Goal: Task Accomplishment & Management: Manage account settings

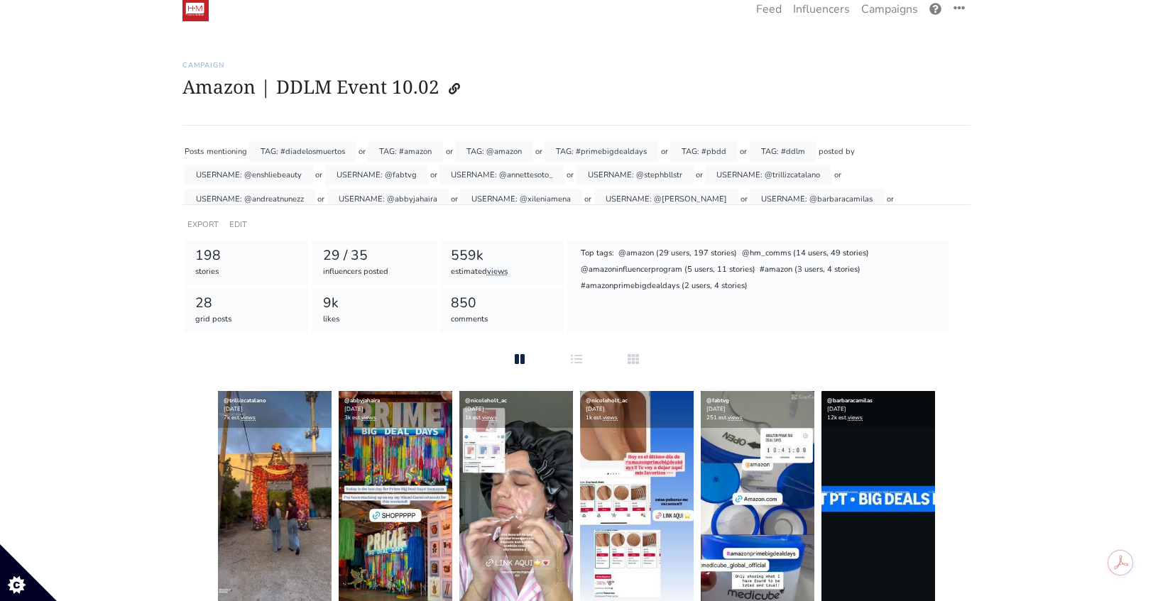
scroll to position [27, 0]
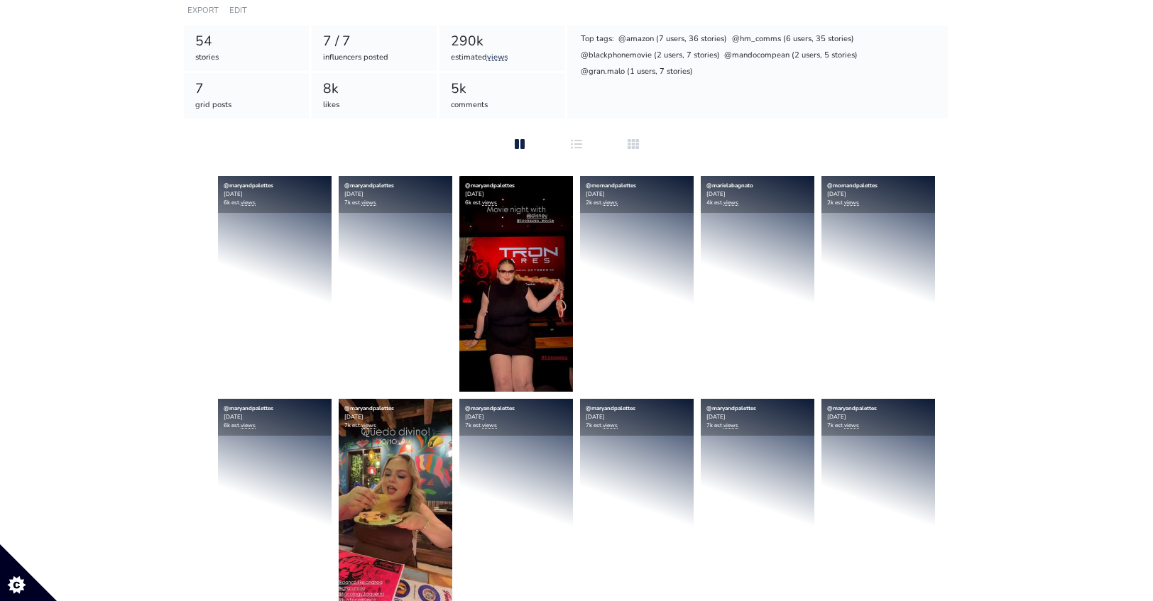
scroll to position [289, 0]
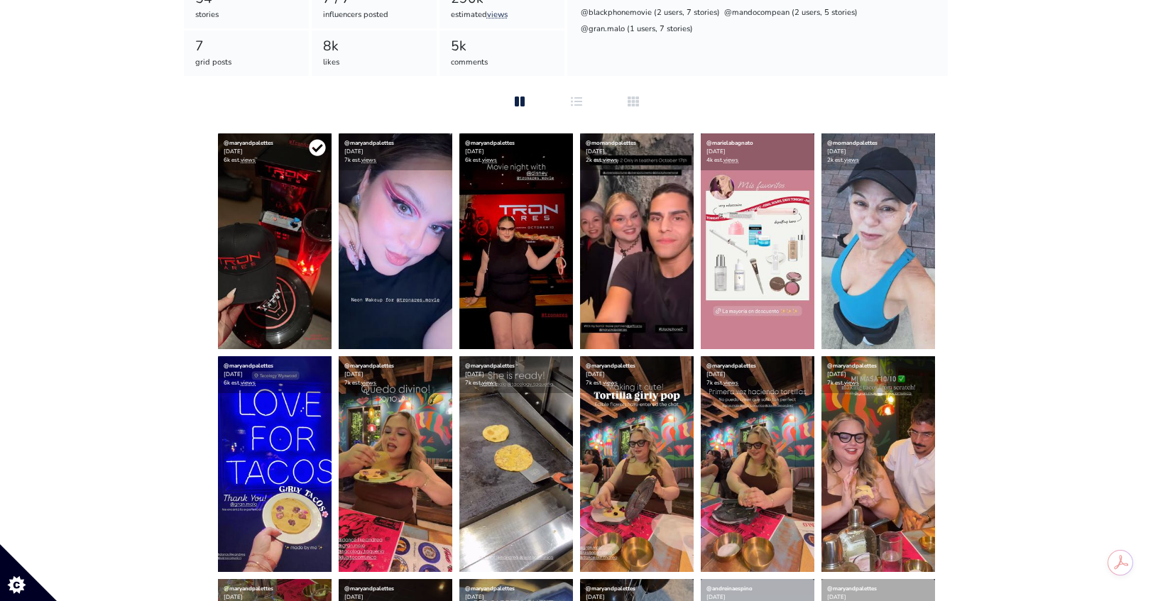
click at [314, 150] on icon at bounding box center [317, 147] width 17 height 17
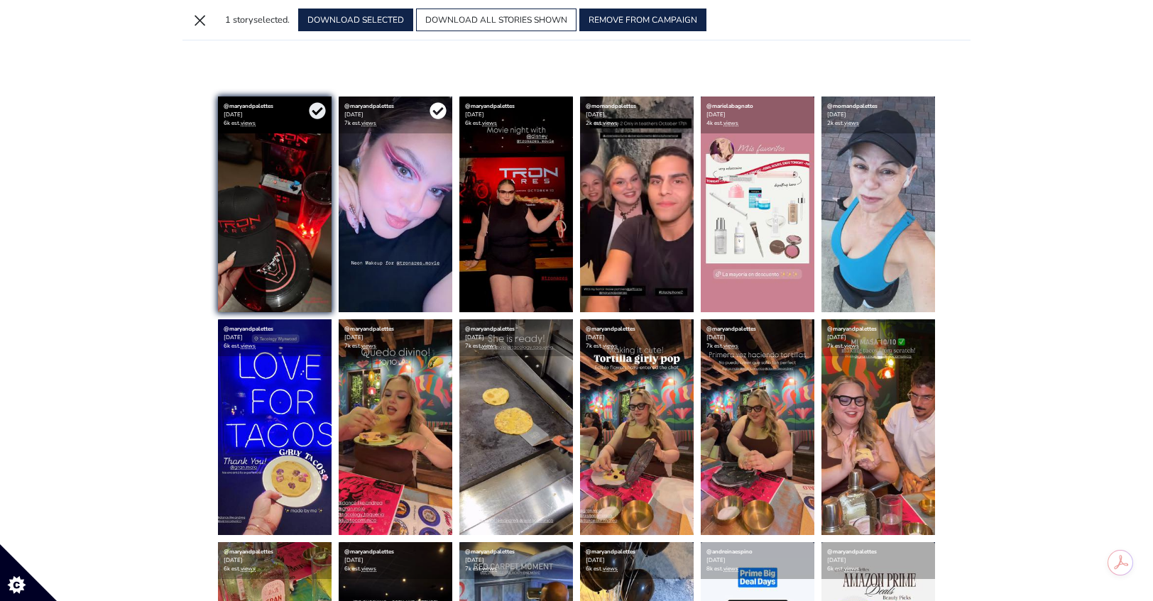
scroll to position [283, 0]
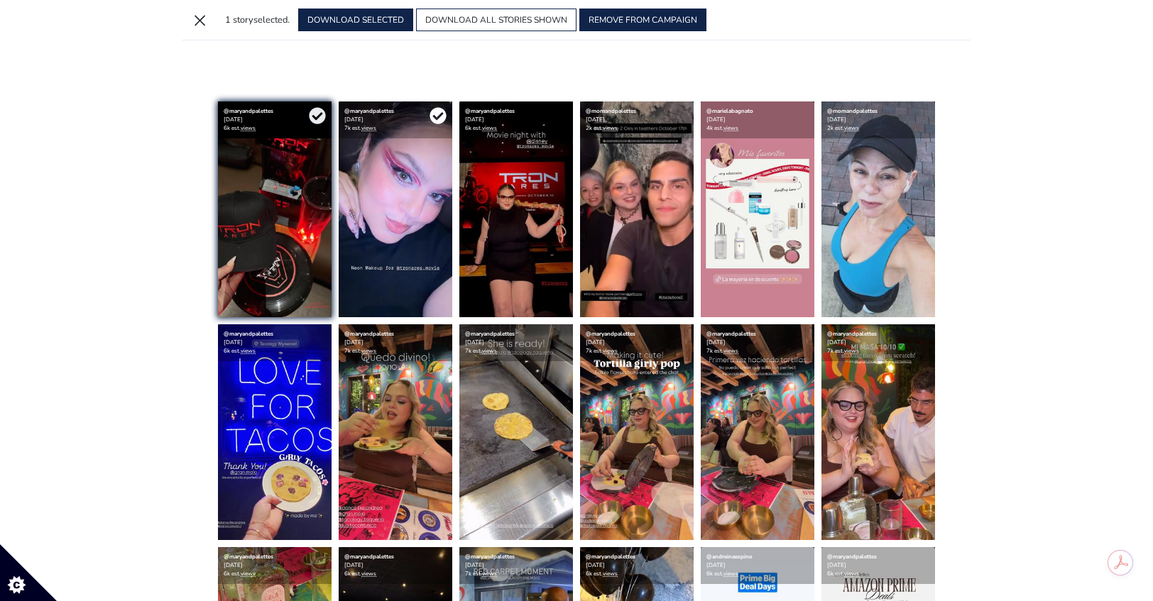
click at [439, 110] on icon at bounding box center [437, 116] width 16 height 16
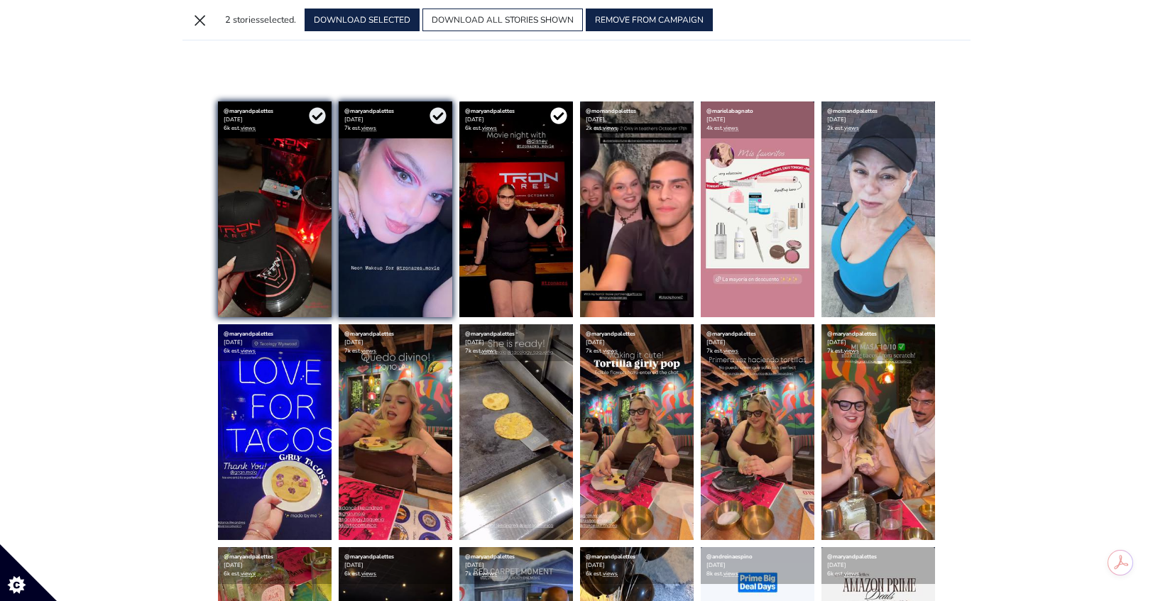
click at [552, 116] on icon at bounding box center [558, 116] width 16 height 16
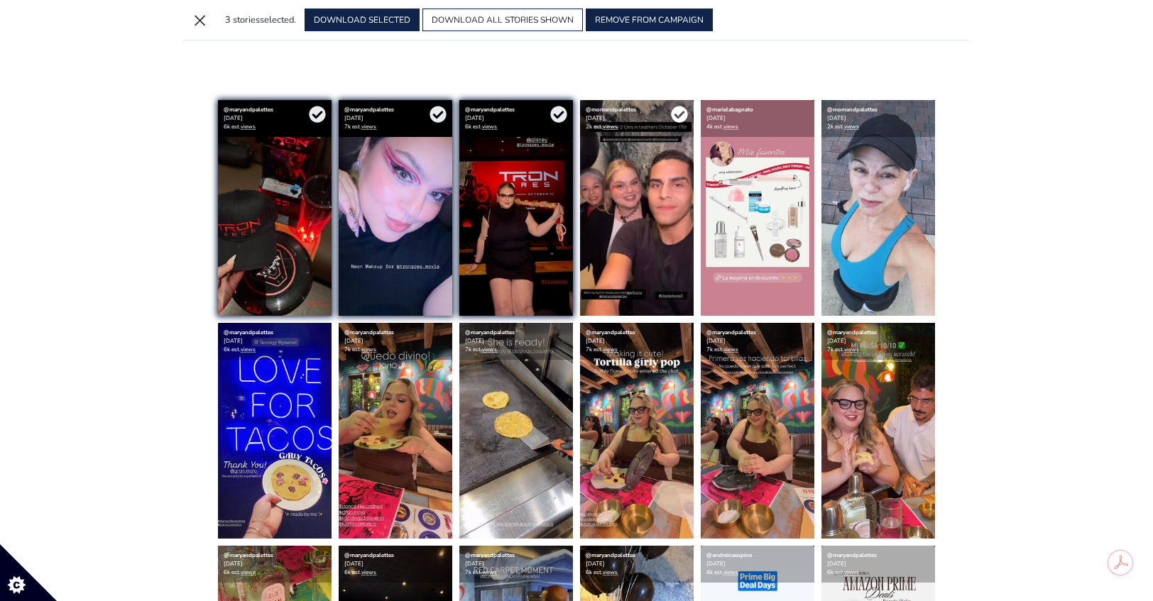
scroll to position [285, 0]
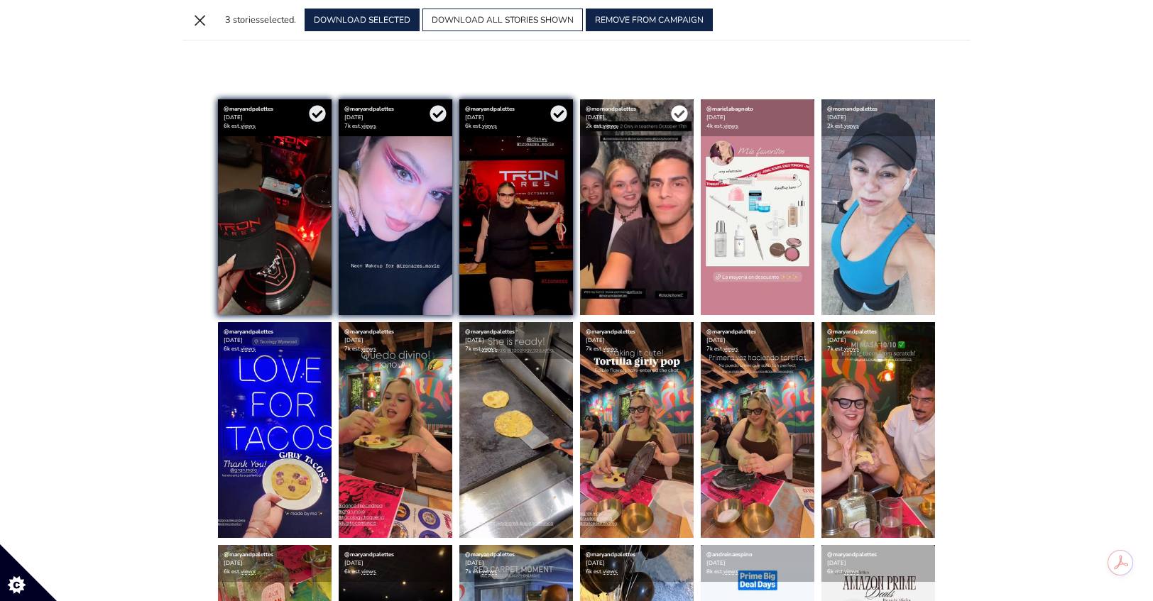
click at [677, 116] on icon at bounding box center [679, 113] width 17 height 17
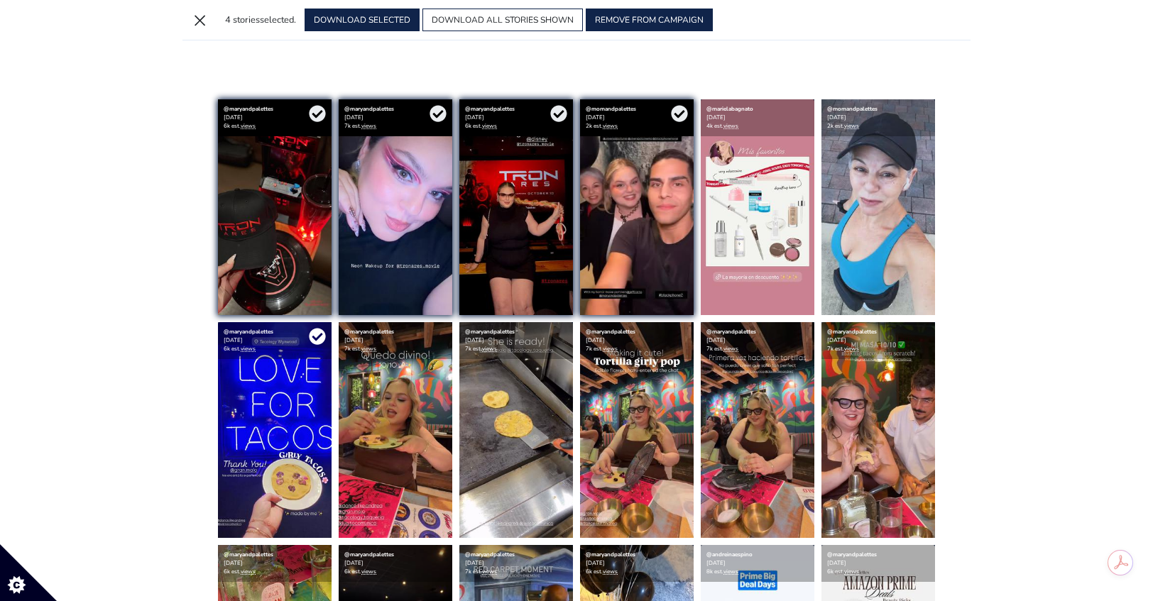
click at [322, 335] on icon at bounding box center [317, 337] width 16 height 16
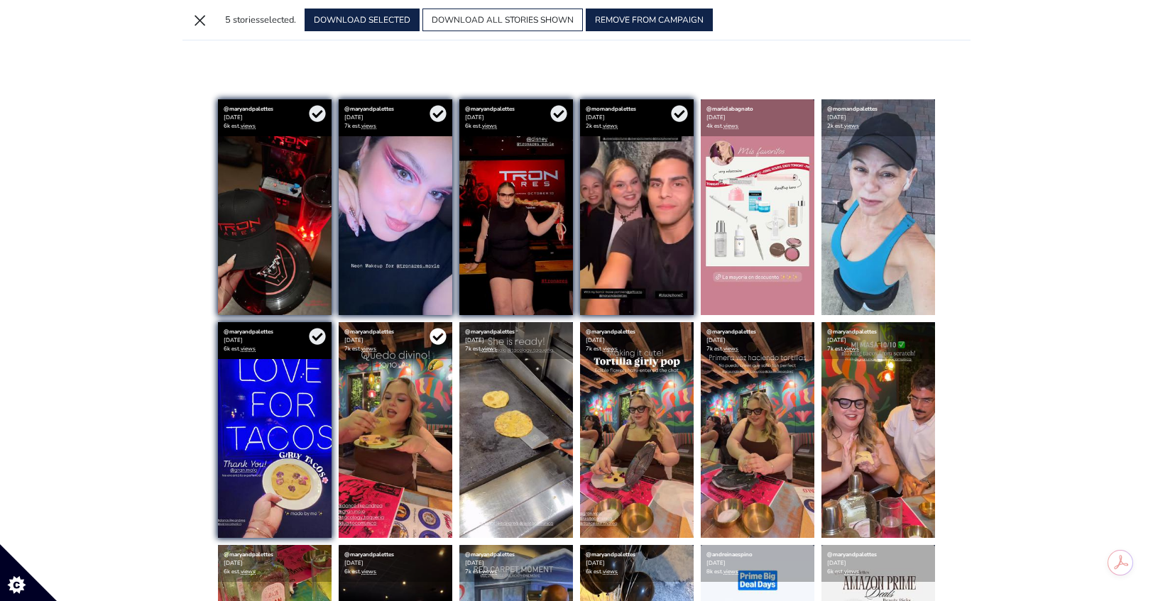
click at [437, 336] on icon at bounding box center [437, 337] width 16 height 16
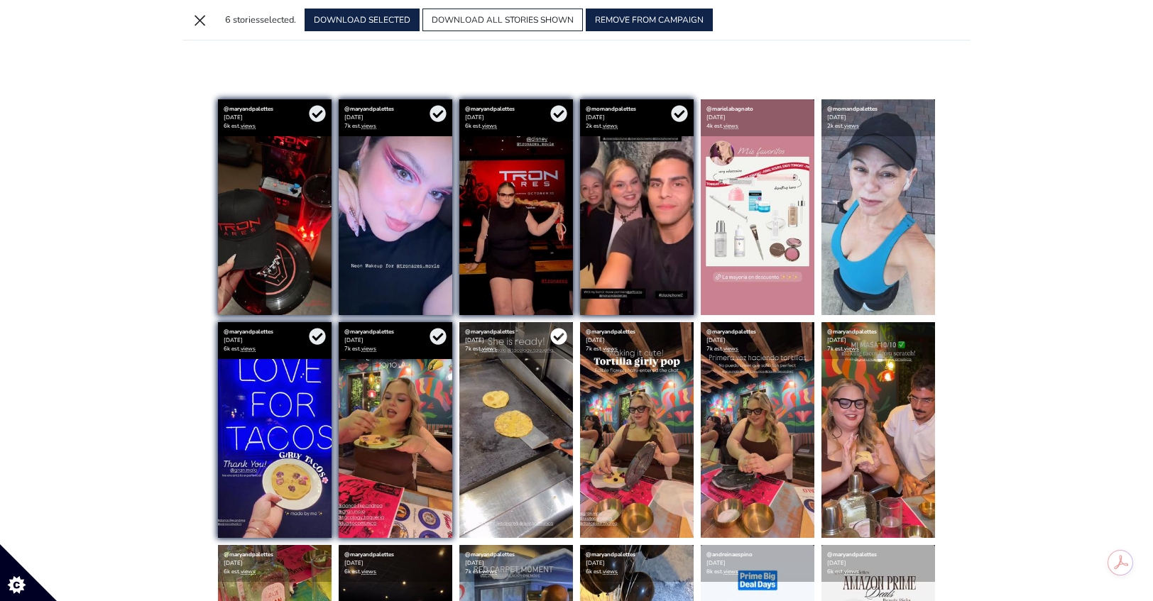
click at [561, 336] on icon at bounding box center [558, 336] width 17 height 17
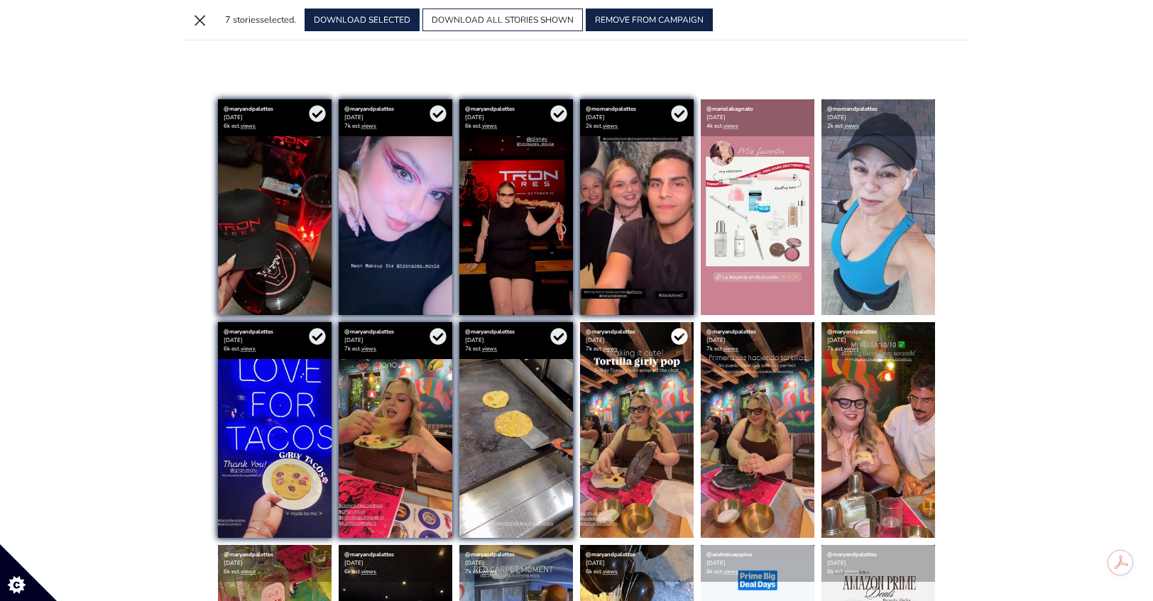
click at [681, 336] on icon at bounding box center [679, 336] width 17 height 17
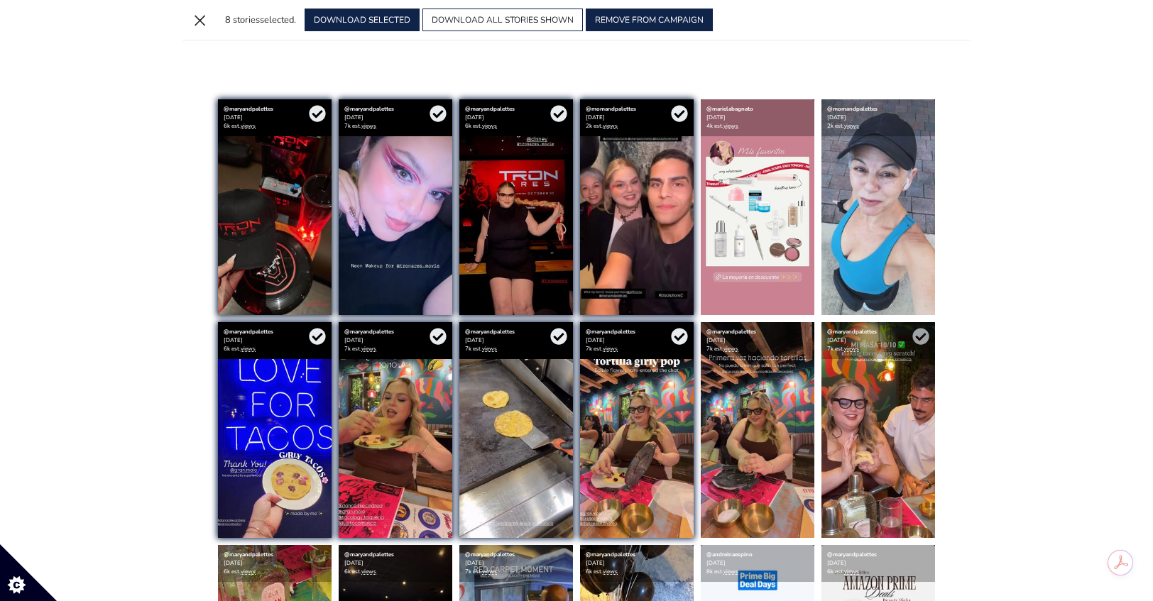
drag, startPoint x: 799, startPoint y: 339, endPoint x: 850, endPoint y: 337, distance: 51.2
click at [0, 0] on icon at bounding box center [0, 0] width 0 height 0
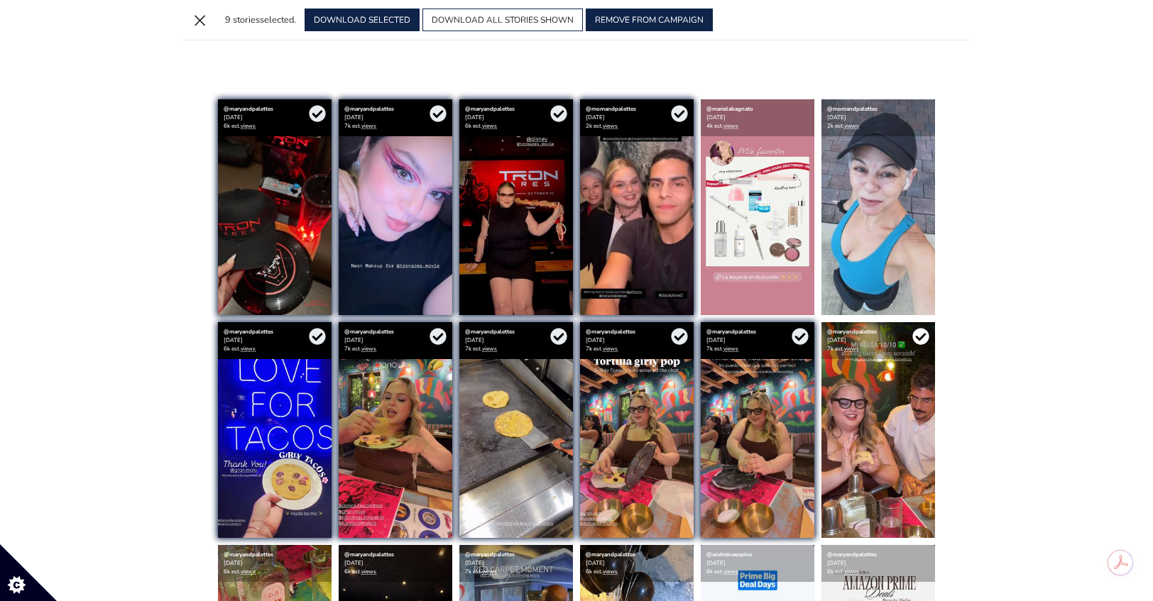
click at [916, 335] on icon at bounding box center [920, 337] width 16 height 16
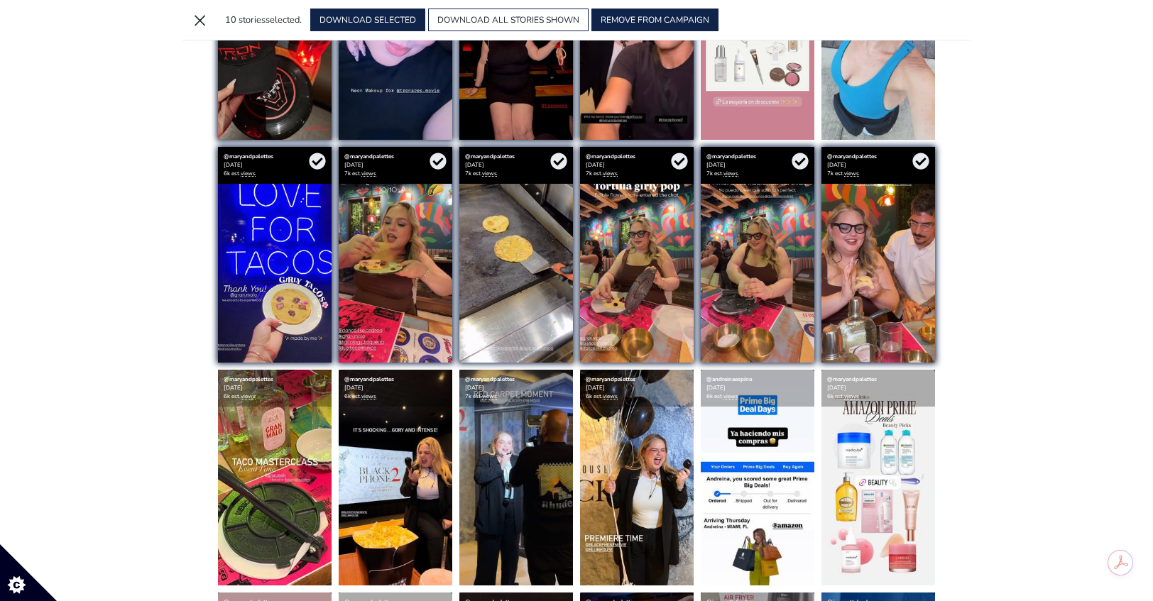
scroll to position [475, 0]
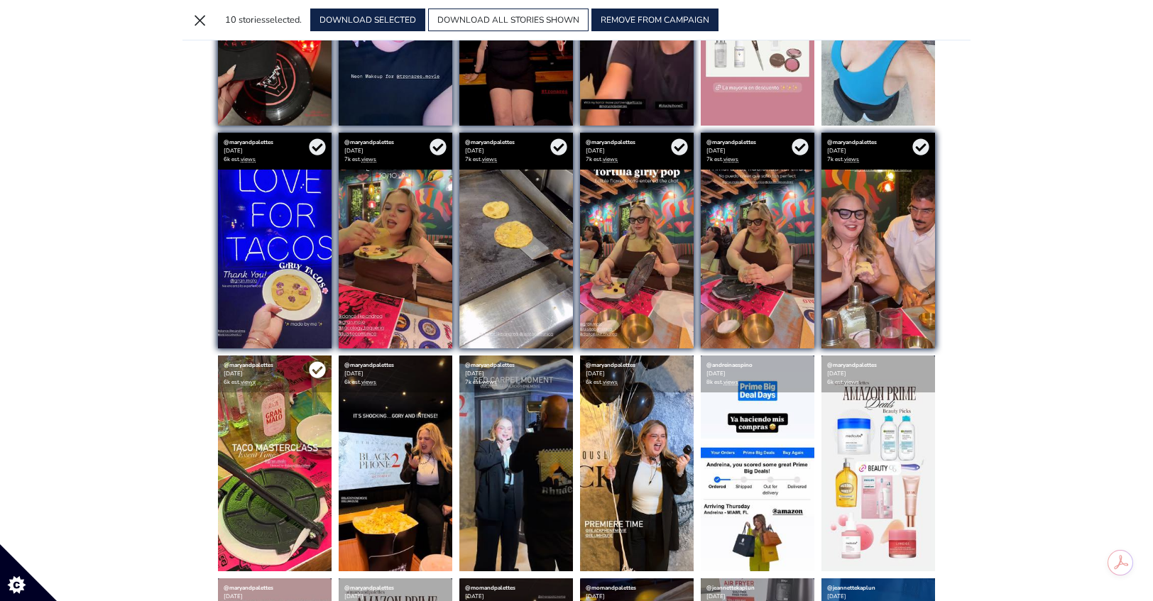
click at [318, 371] on icon at bounding box center [317, 369] width 17 height 17
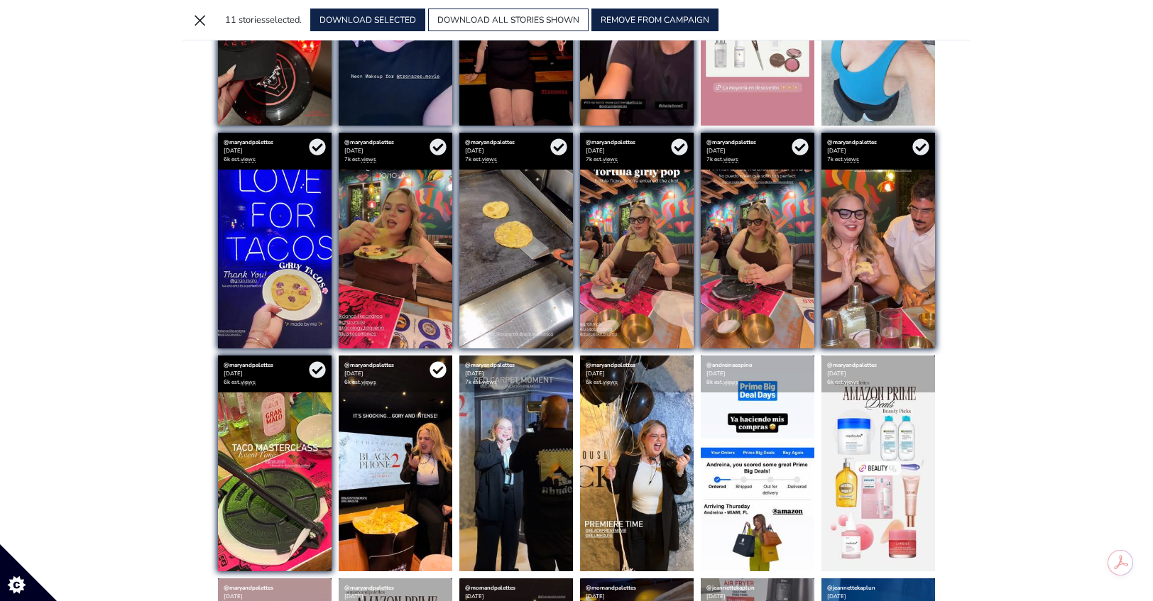
click at [445, 367] on icon at bounding box center [437, 370] width 16 height 16
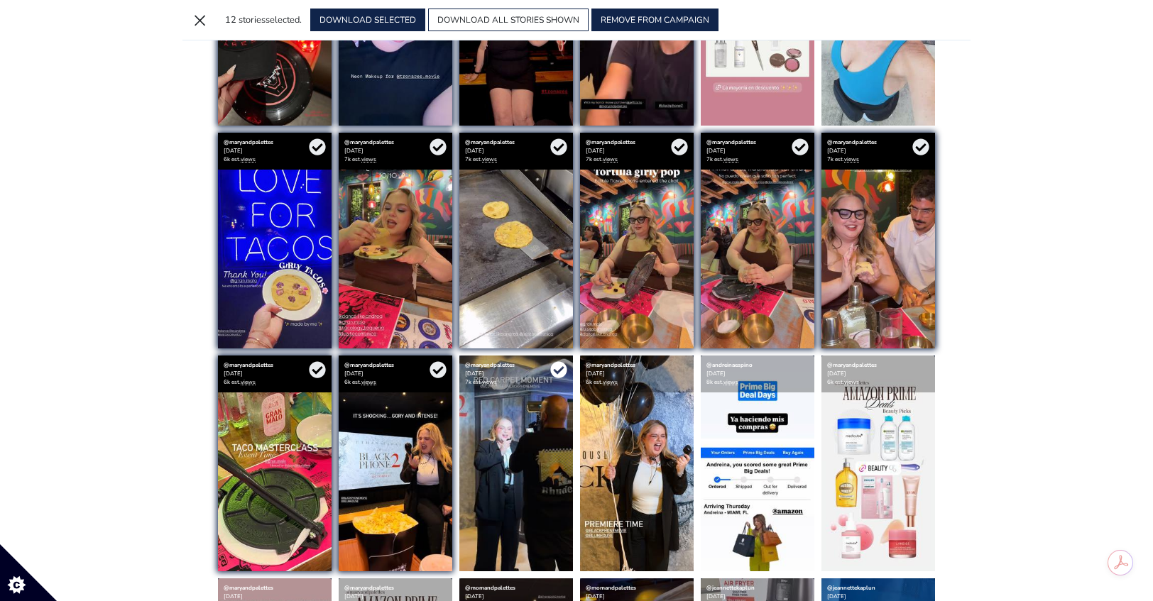
click at [564, 370] on icon at bounding box center [558, 370] width 16 height 16
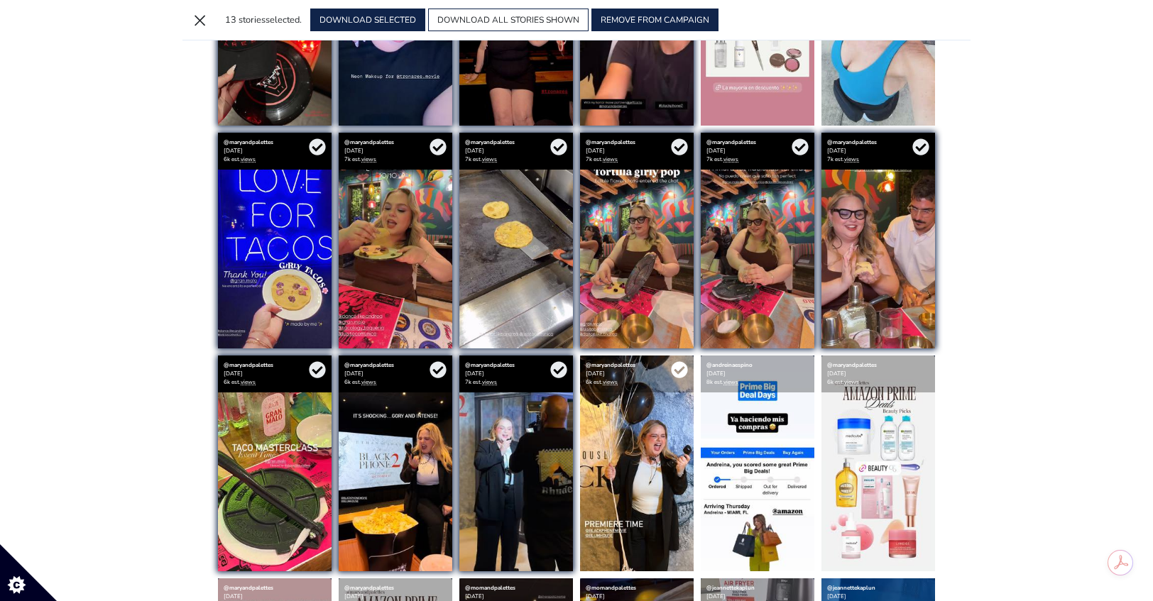
click at [682, 368] on icon at bounding box center [679, 369] width 17 height 17
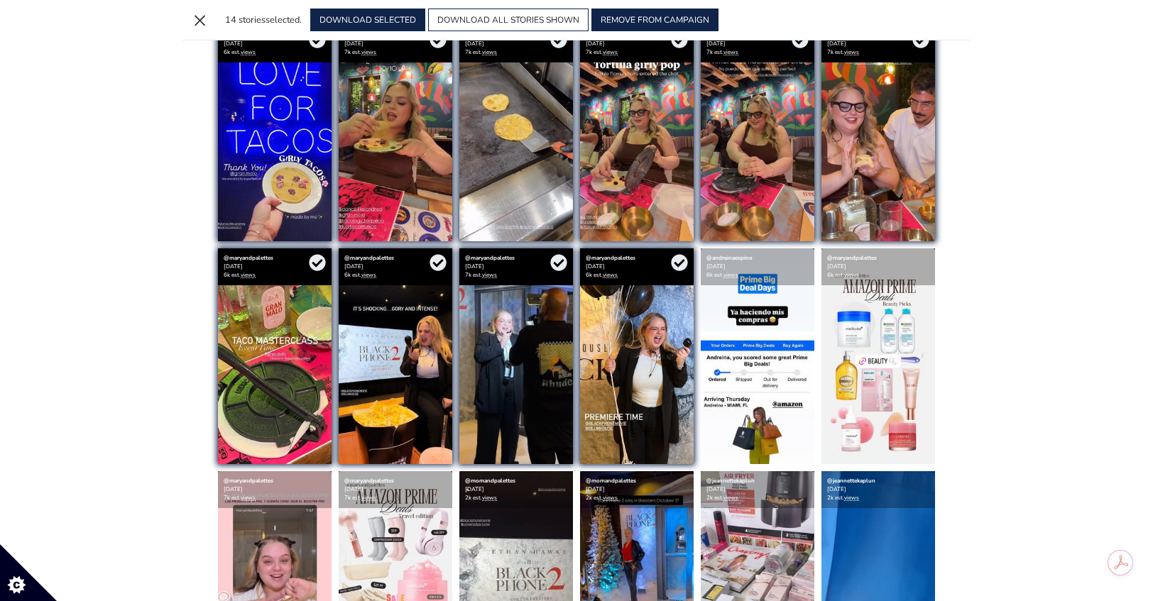
scroll to position [637, 0]
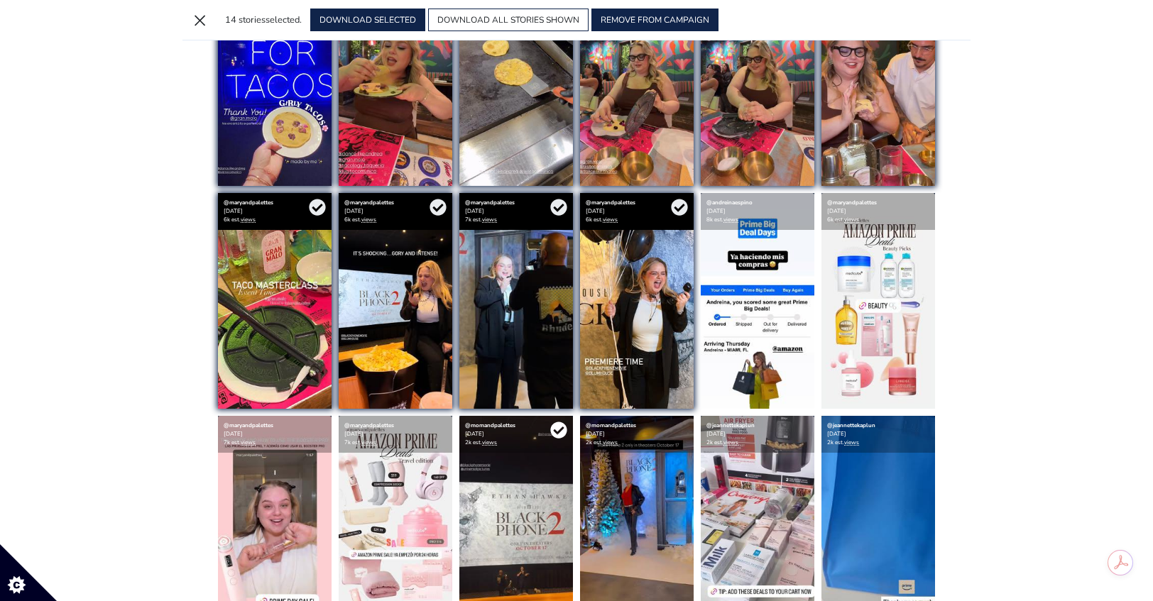
click at [562, 427] on icon at bounding box center [558, 430] width 16 height 16
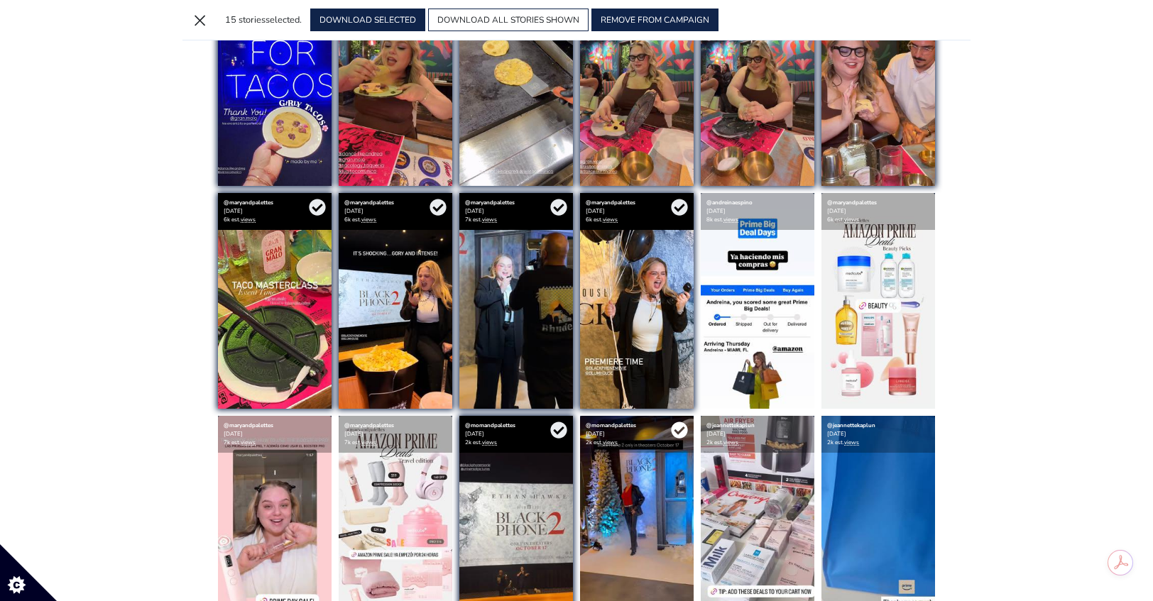
click at [679, 430] on icon at bounding box center [679, 430] width 16 height 16
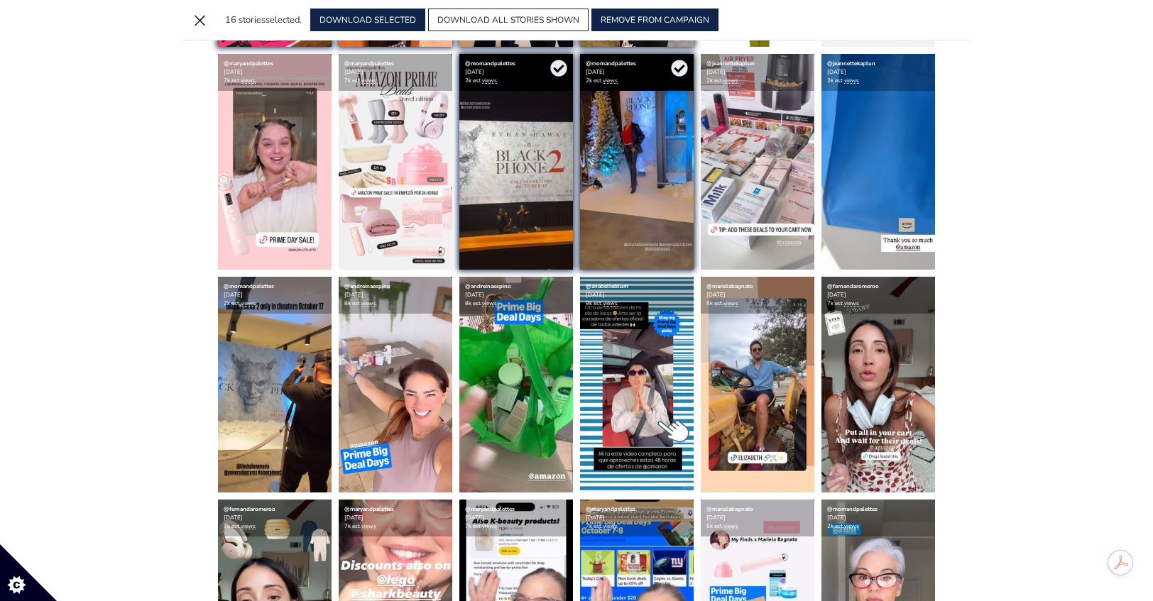
scroll to position [1032, 0]
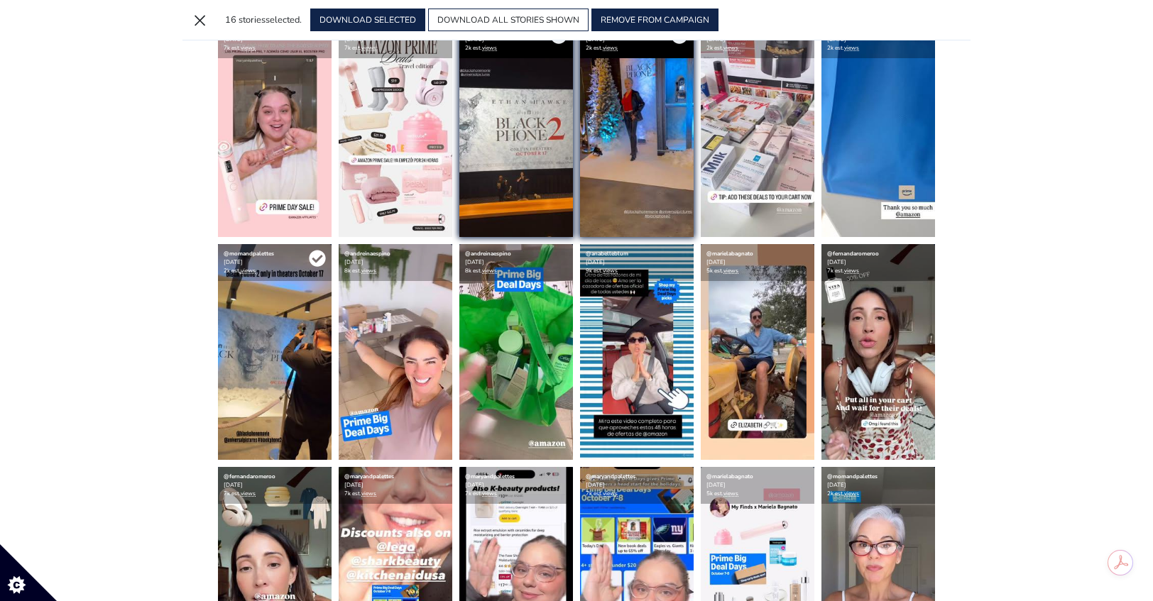
click at [321, 261] on icon at bounding box center [317, 259] width 16 height 16
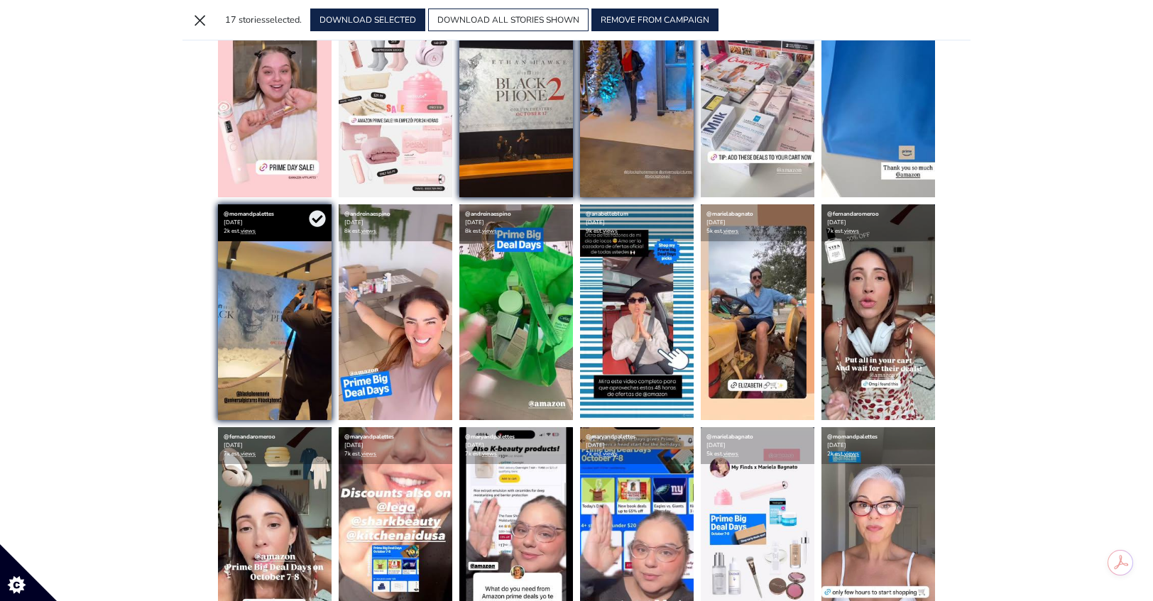
scroll to position [1124, 0]
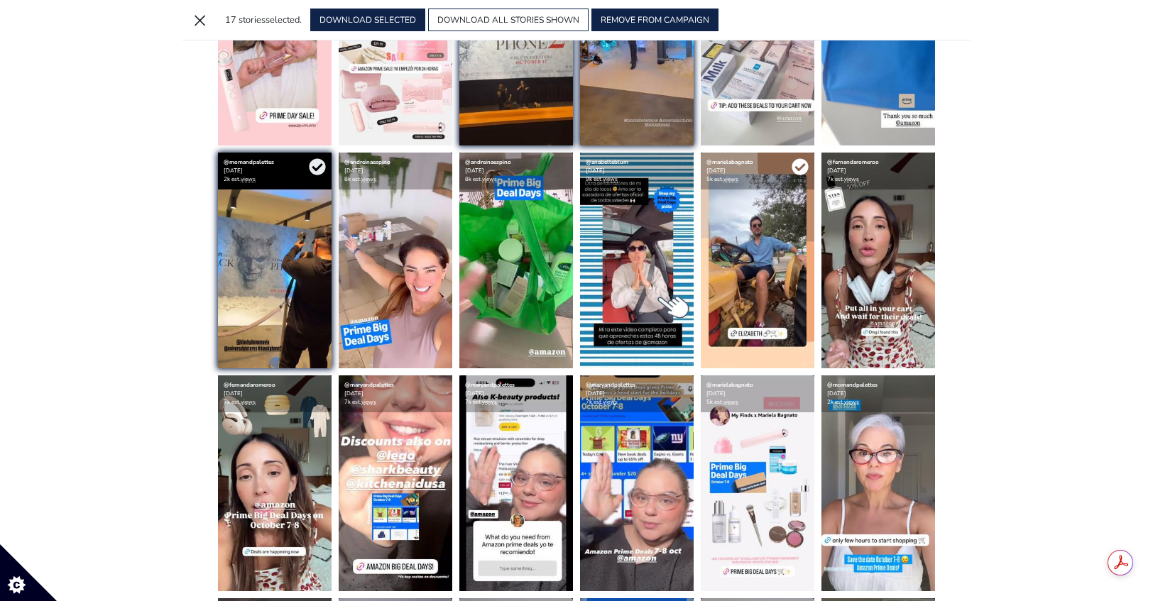
click at [800, 168] on icon at bounding box center [800, 166] width 17 height 17
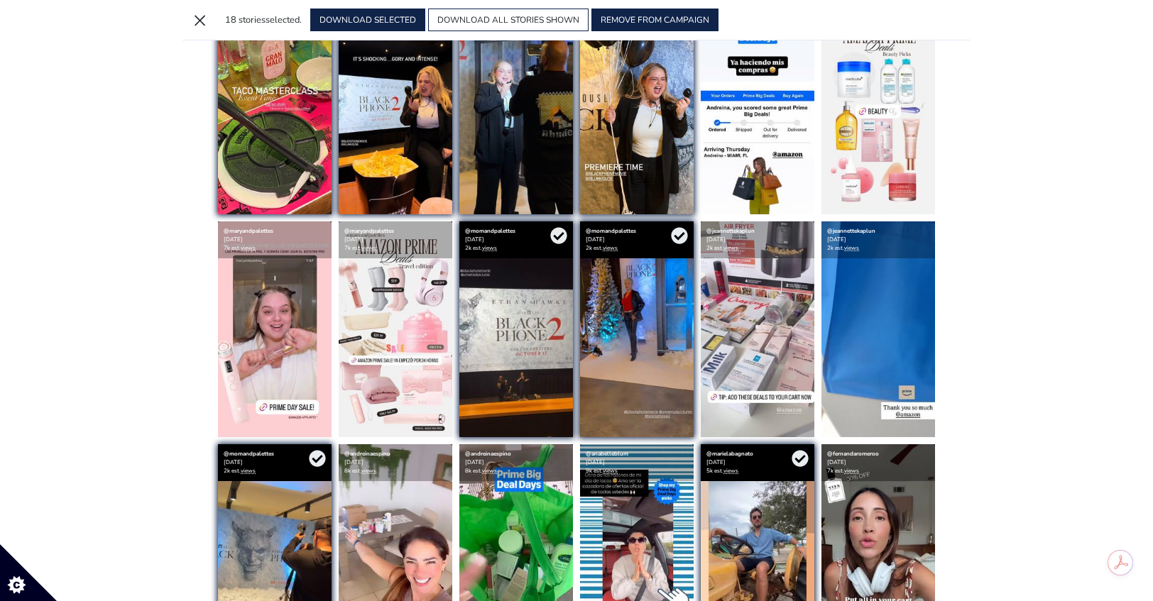
scroll to position [831, 0]
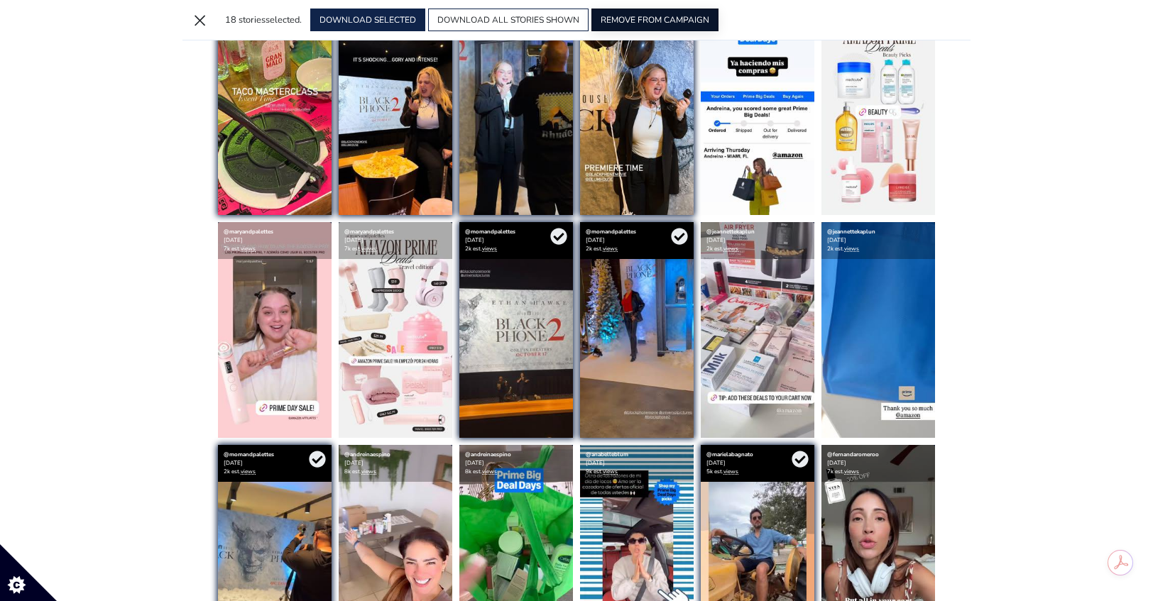
click at [674, 17] on button "REMOVE FROM CAMPAIGN" at bounding box center [654, 20] width 127 height 23
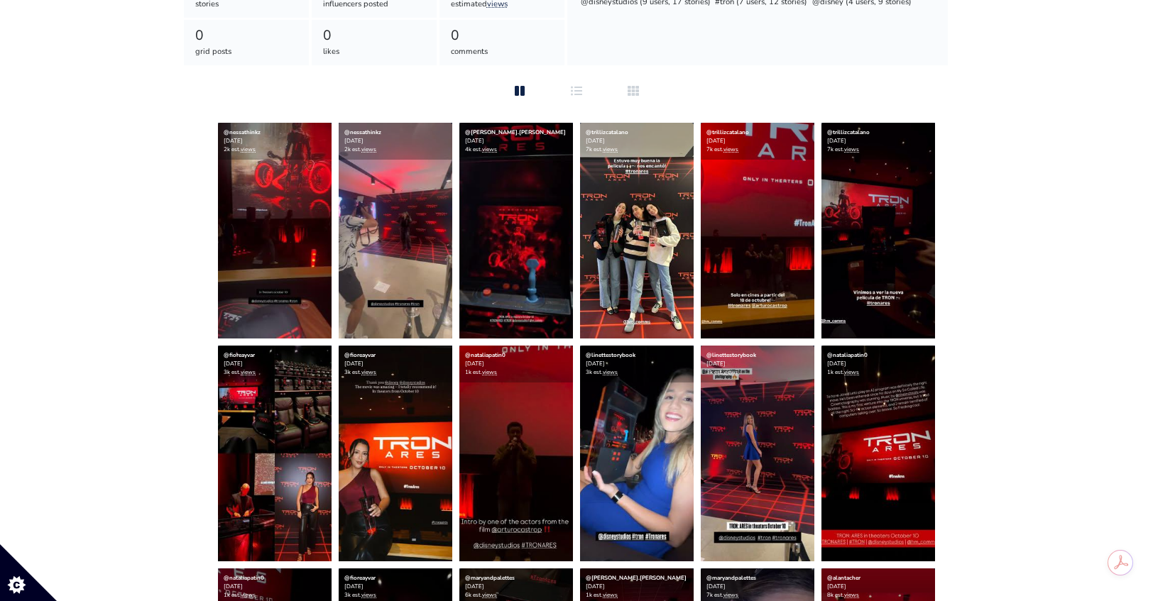
scroll to position [300, 0]
